Goal: Register for event/course: Sign up to attend an event or enroll in a course

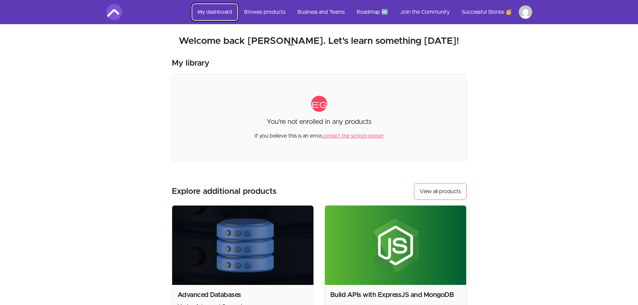
click at [223, 14] on link "My dashboard" at bounding box center [214, 12] width 45 height 16
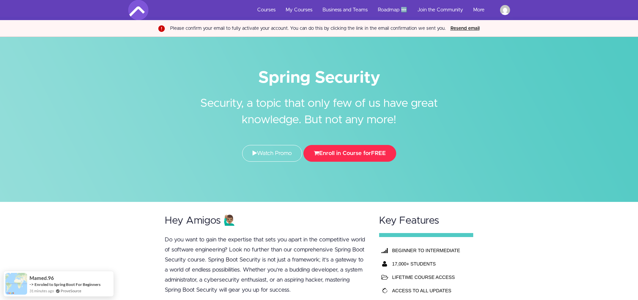
click at [342, 147] on button "Enroll in Course for FREE" at bounding box center [349, 153] width 93 height 17
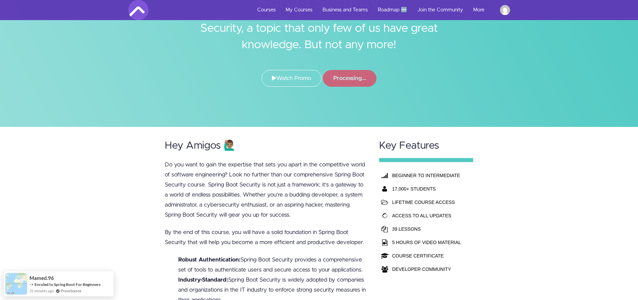
scroll to position [75, 0]
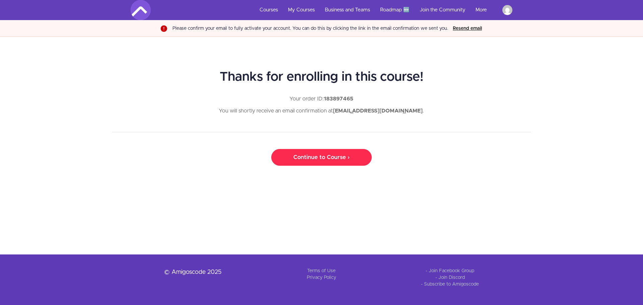
drag, startPoint x: 0, startPoint y: 0, endPoint x: 333, endPoint y: 159, distance: 369.2
click at [333, 159] on link "Continue to Course ›" at bounding box center [321, 157] width 100 height 17
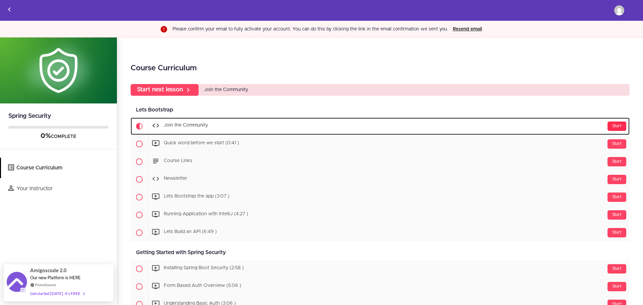
click at [611, 126] on div "Start" at bounding box center [616, 126] width 19 height 9
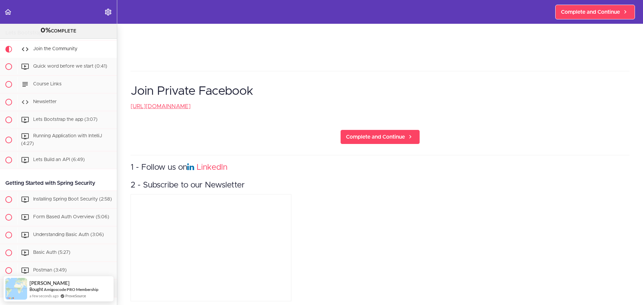
scroll to position [169, 0]
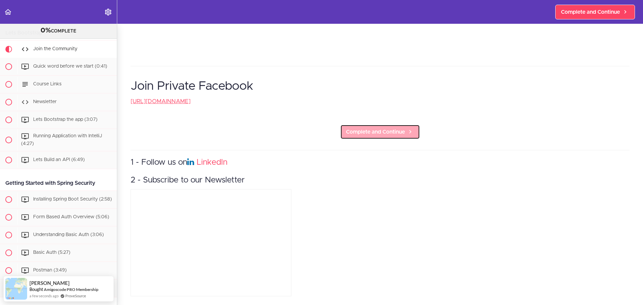
click at [413, 125] on link "Complete and Continue" at bounding box center [380, 132] width 80 height 15
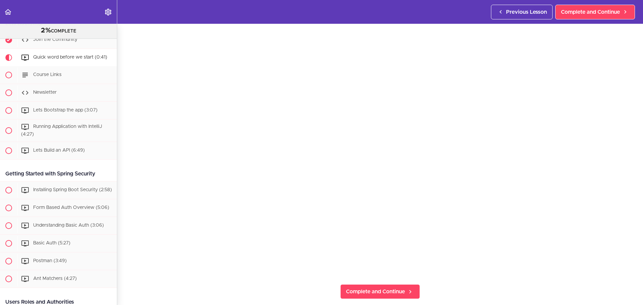
scroll to position [82, 0]
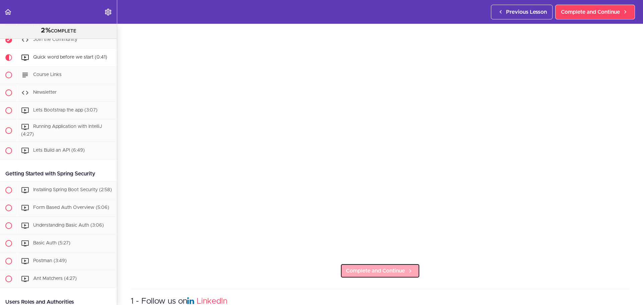
click at [370, 269] on span "Complete and Continue" at bounding box center [375, 271] width 59 height 8
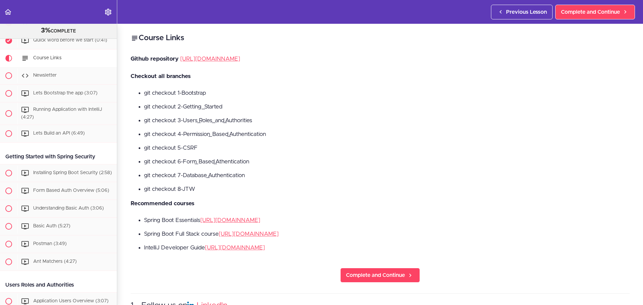
scroll to position [71, 0]
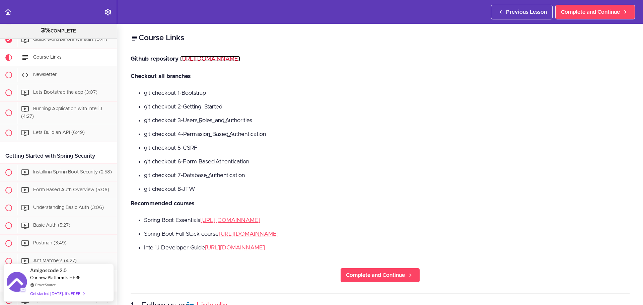
click at [240, 58] on link "https://github.com/amigoscode/spring-boot-security-course" at bounding box center [210, 59] width 60 height 6
click at [243, 219] on link "https://amigoscode.com/courses/spring-boot-essentials" at bounding box center [230, 220] width 60 height 6
click at [250, 236] on link "https://amigoscode.com/courses/spring-boot-fullstack" at bounding box center [249, 234] width 60 height 6
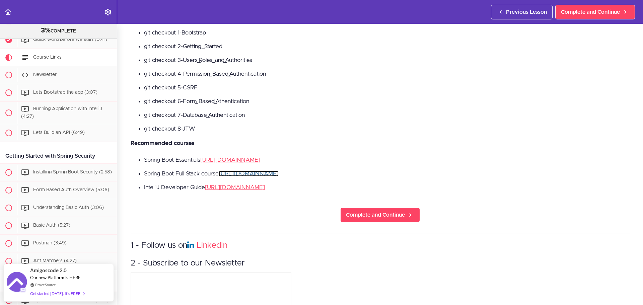
scroll to position [70, 0]
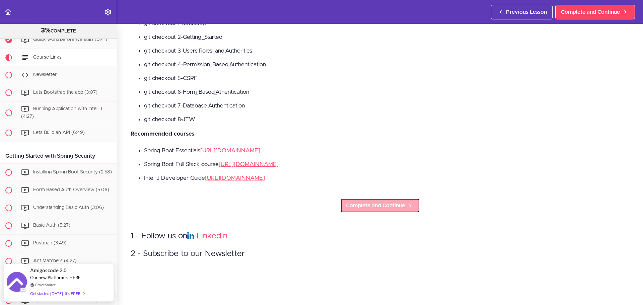
click at [384, 213] on link "Complete and Continue" at bounding box center [380, 205] width 80 height 15
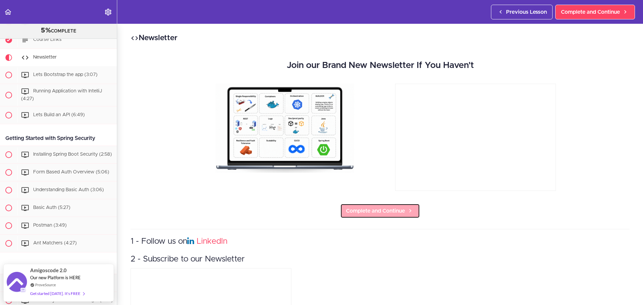
click at [358, 212] on span "Complete and Continue" at bounding box center [375, 211] width 59 height 8
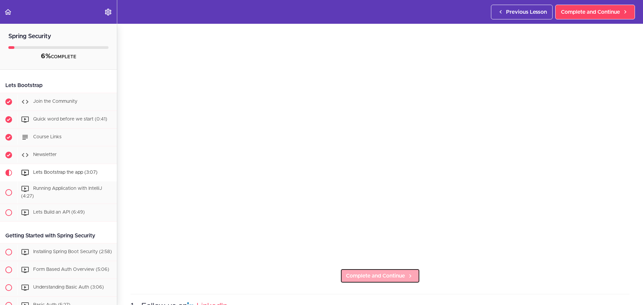
click at [372, 268] on link "Complete and Continue" at bounding box center [380, 275] width 80 height 15
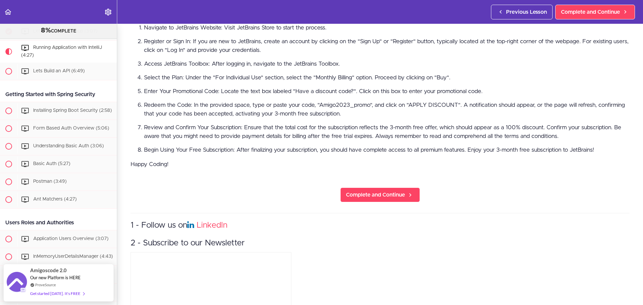
scroll to position [339, 0]
click at [385, 190] on span "Complete and Continue" at bounding box center [375, 194] width 59 height 8
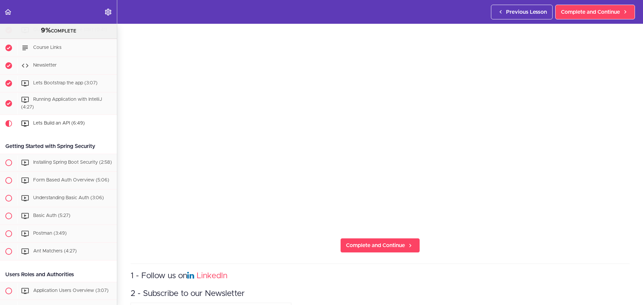
scroll to position [107, 0]
click at [210, 274] on link "LinkedIn" at bounding box center [211, 275] width 31 height 8
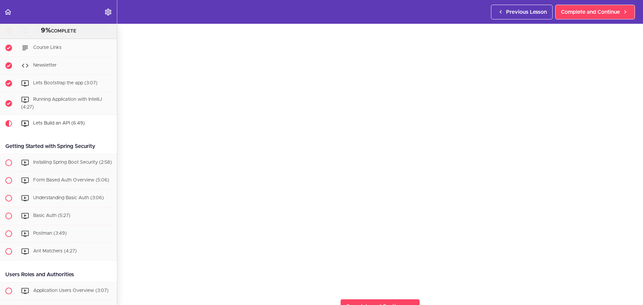
scroll to position [46, 0]
drag, startPoint x: 536, startPoint y: 2, endPoint x: 425, endPoint y: 19, distance: 111.7
click at [425, 19] on header "Autoplay Autocomplete Previous Lesson Complete and Continue" at bounding box center [321, 12] width 643 height 24
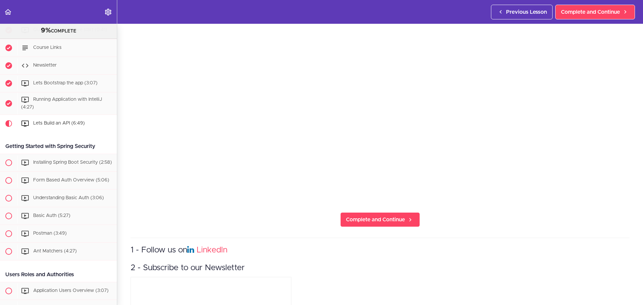
scroll to position [133, 0]
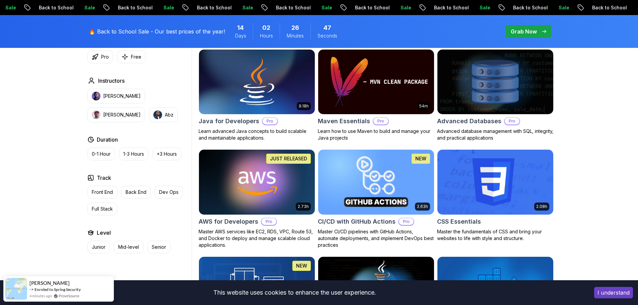
scroll to position [417, 0]
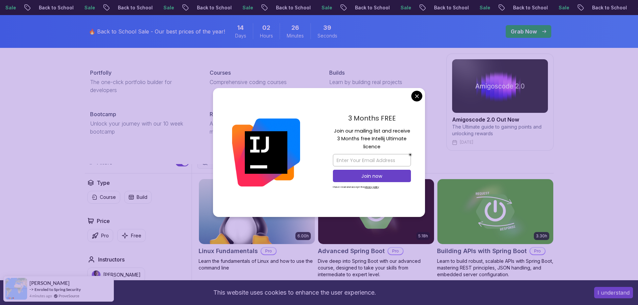
scroll to position [80, 0]
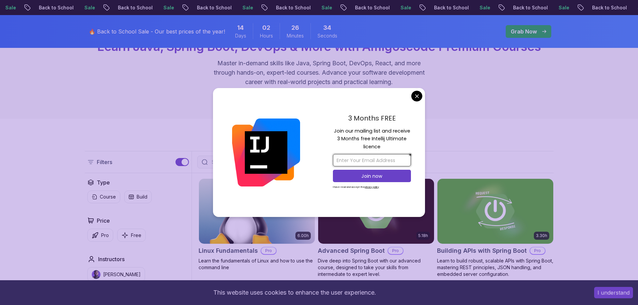
click at [379, 161] on input "email" at bounding box center [372, 160] width 78 height 12
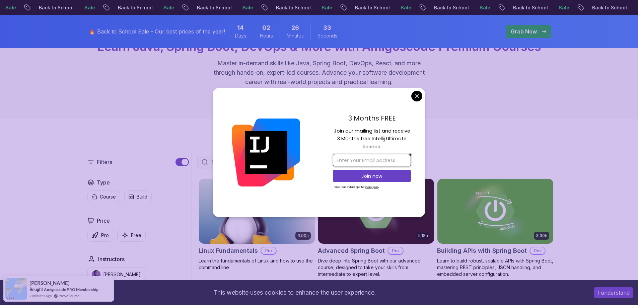
type input "ahmedramadanmohamedoweis@gmail.com"
click at [387, 178] on p "Join now" at bounding box center [371, 176] width 63 height 7
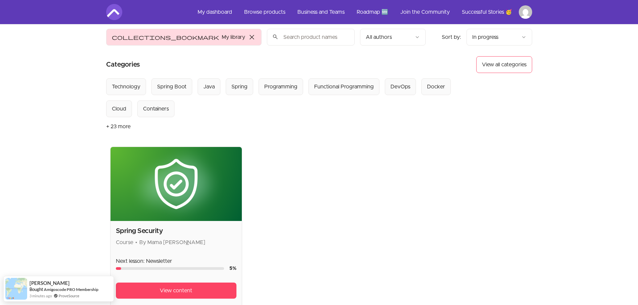
scroll to position [23, 0]
